Goal: Obtain resource: Download file/media

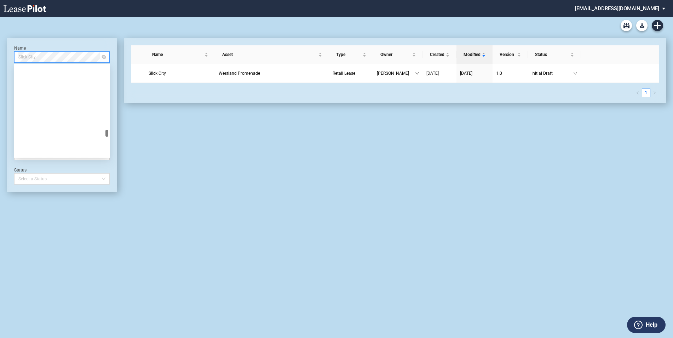
click at [57, 59] on span "Slick City" at bounding box center [61, 57] width 87 height 11
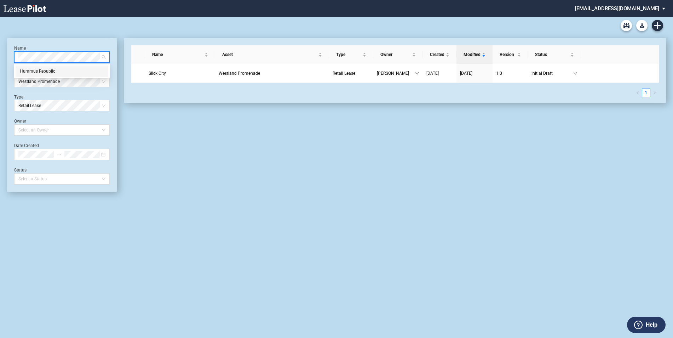
click at [53, 70] on div "Hummus Republic" at bounding box center [62, 71] width 84 height 7
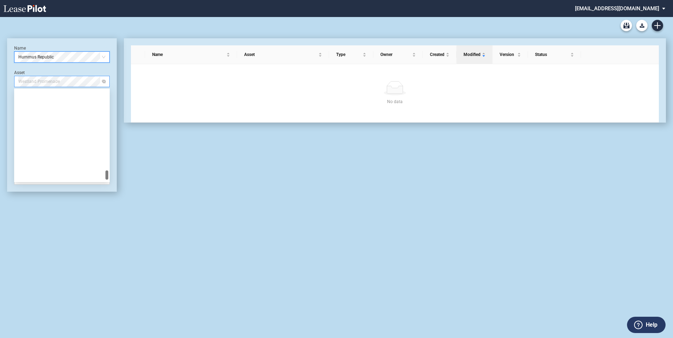
scroll to position [759, 0]
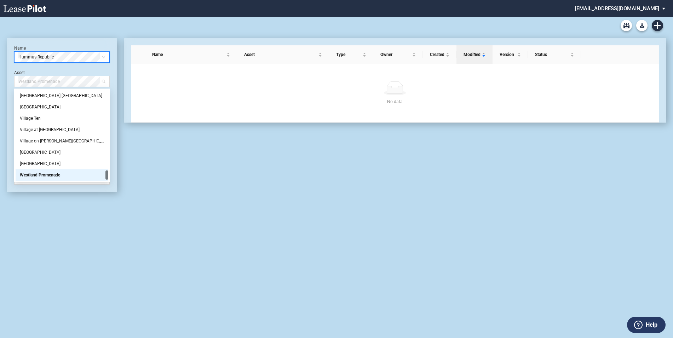
drag, startPoint x: 68, startPoint y: 82, endPoint x: 19, endPoint y: 73, distance: 50.4
click at [19, 73] on div "Asset Westland Promenade" at bounding box center [62, 78] width 96 height 17
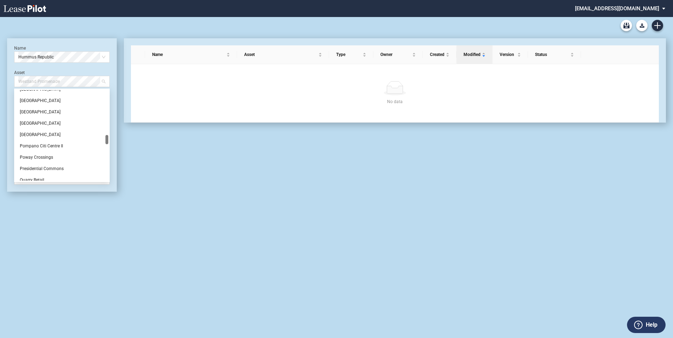
scroll to position [425, 0]
click at [34, 105] on div "[GEOGRAPHIC_DATA]" at bounding box center [62, 100] width 93 height 11
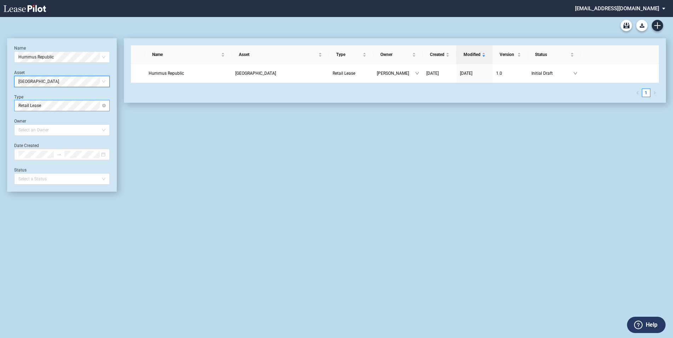
click at [73, 104] on span "Retail Lease" at bounding box center [61, 105] width 87 height 11
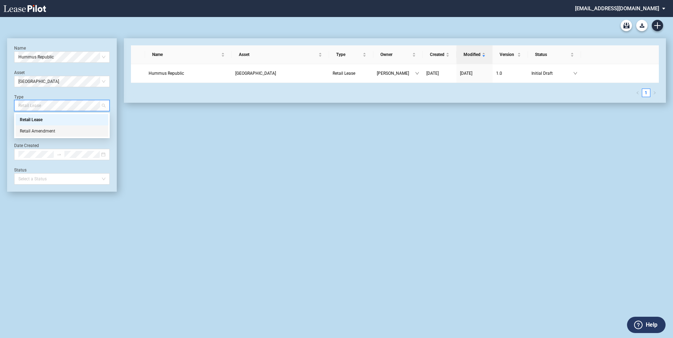
click at [41, 137] on div "Retail Lease Retail Amendment Retail Lease Retail Amendment" at bounding box center [62, 125] width 96 height 25
click at [42, 130] on div "Retail Amendment" at bounding box center [62, 130] width 84 height 7
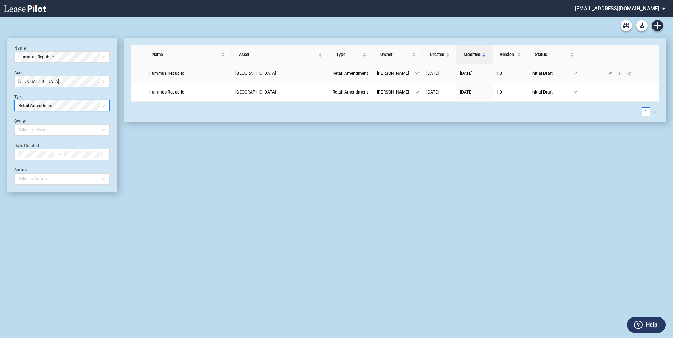
click at [177, 74] on span "Hummus Republic" at bounding box center [166, 73] width 35 height 5
click at [351, 73] on span "Retail Amendment" at bounding box center [350, 73] width 35 height 5
click at [577, 198] on div "Lease Blank Form - Generic Lease Blank Form - [US_STATE] Lease Blank Form - [US…" at bounding box center [336, 177] width 673 height 321
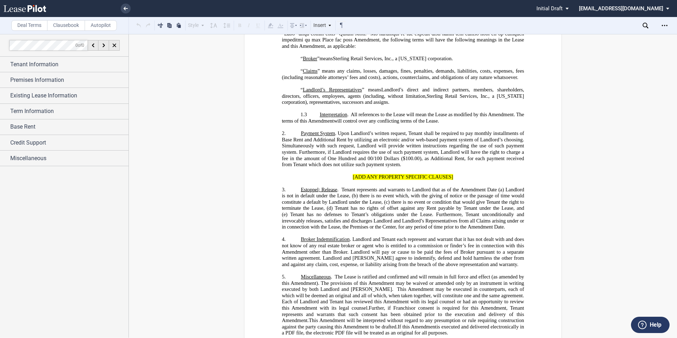
scroll to position [286, 0]
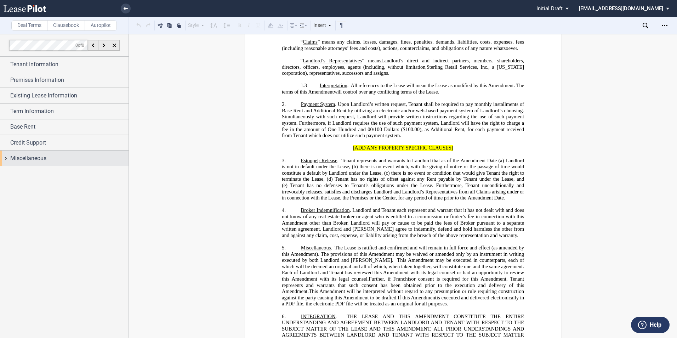
click at [35, 157] on span "Miscellaneous" at bounding box center [28, 158] width 36 height 8
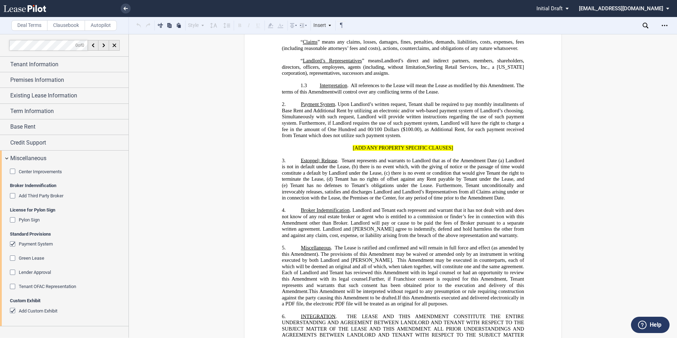
click at [15, 312] on div "Add Custom Exhibit" at bounding box center [13, 310] width 7 height 7
click at [663, 24] on icon "Open Lease options menu" at bounding box center [664, 26] width 6 height 6
click at [598, 39] on div "Download" at bounding box center [623, 38] width 86 height 6
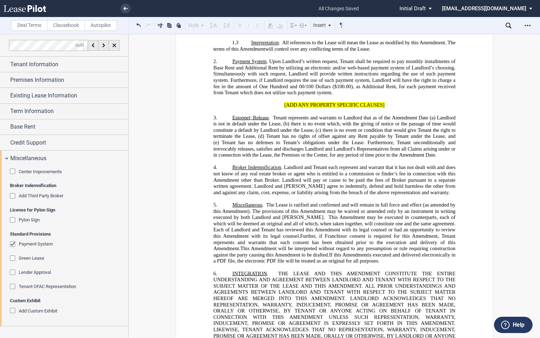
scroll to position [329, 0]
